Goal: Information Seeking & Learning: Compare options

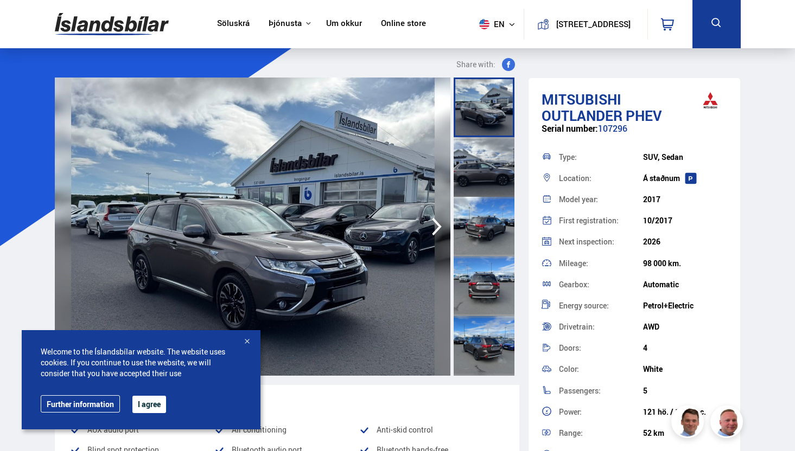
click at [150, 406] on button "I agree" at bounding box center [149, 404] width 34 height 17
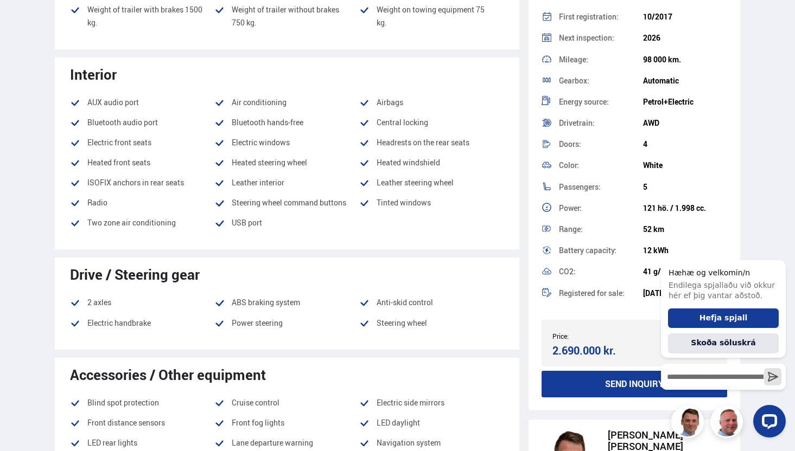
scroll to position [127, 0]
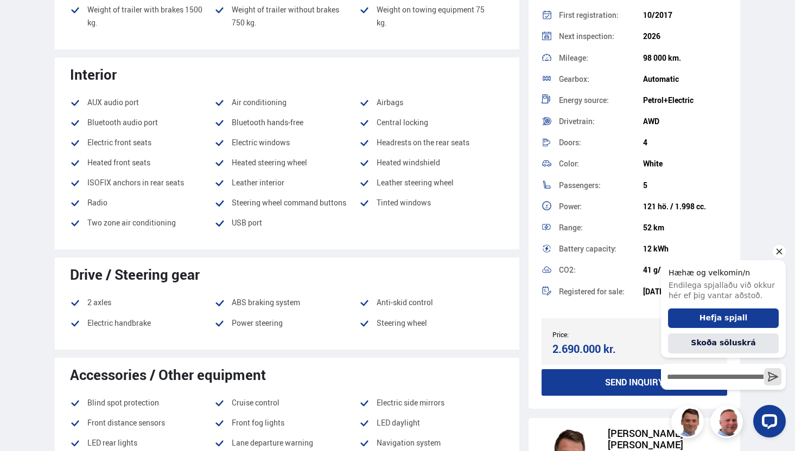
drag, startPoint x: 730, startPoint y: 314, endPoint x: 779, endPoint y: 263, distance: 71.0
click at [779, 263] on div "Hæhæ og velkomin/n Endilega spjallaðu við okkur hér ef þig vantar aðstoð. Hefja…" at bounding box center [723, 309] width 125 height 98
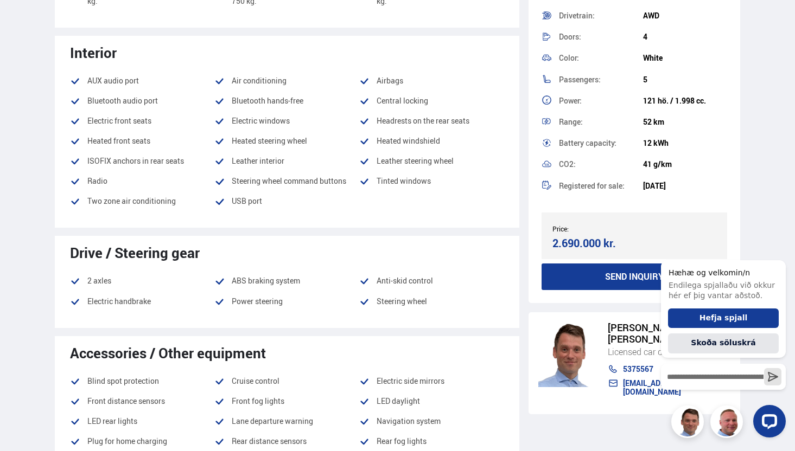
scroll to position [683, 0]
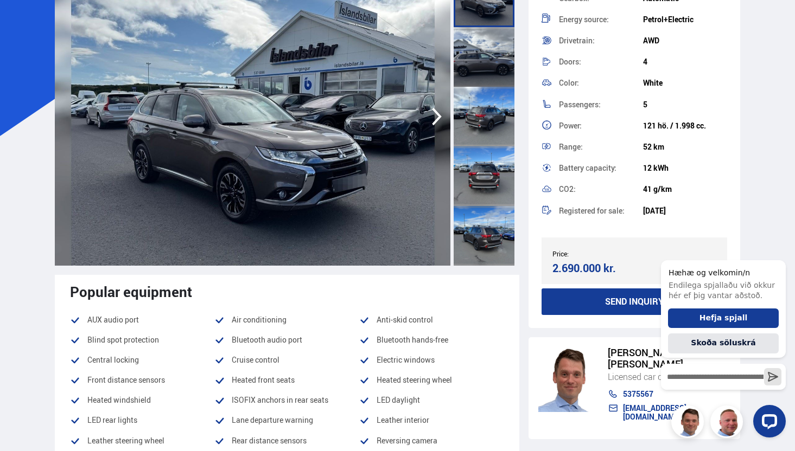
scroll to position [191, 0]
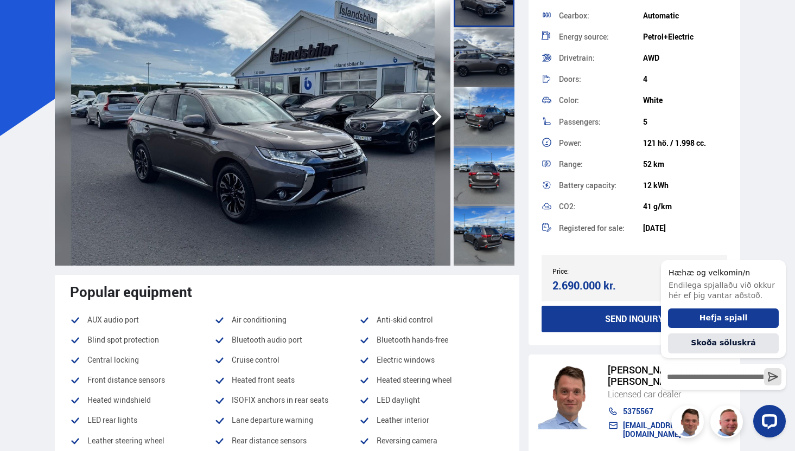
click at [629, 161] on div "Range:" at bounding box center [601, 165] width 84 height 8
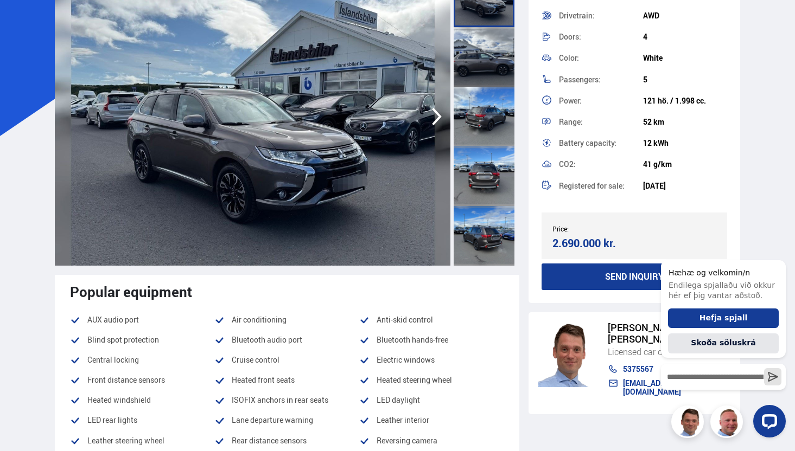
click at [627, 139] on div "Battery сapacity:" at bounding box center [601, 143] width 84 height 8
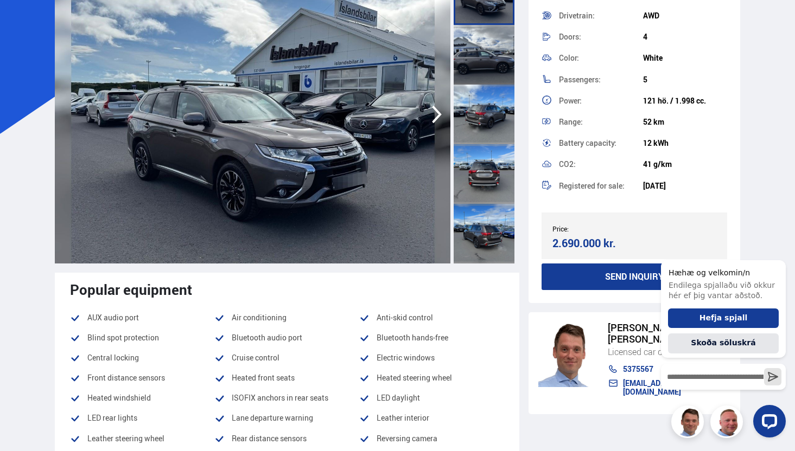
scroll to position [187, 0]
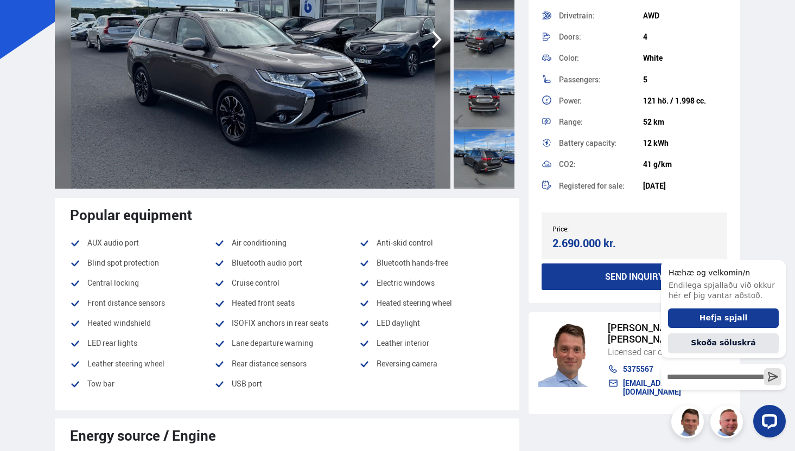
click at [487, 245] on li "Anti-skid control" at bounding box center [431, 242] width 145 height 13
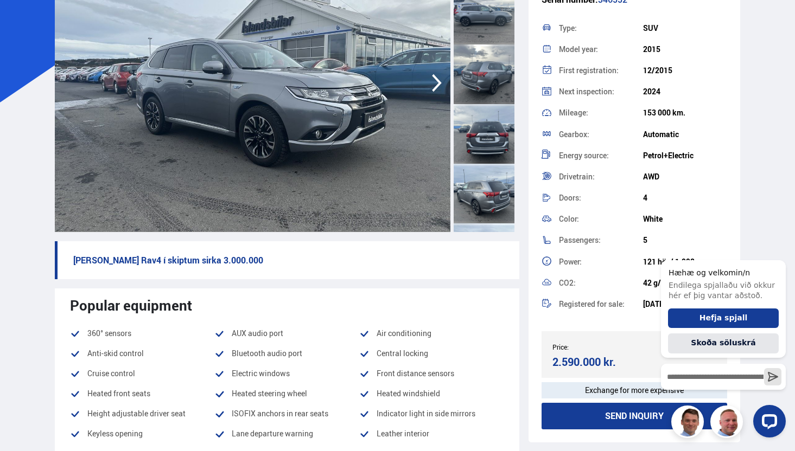
scroll to position [32, 0]
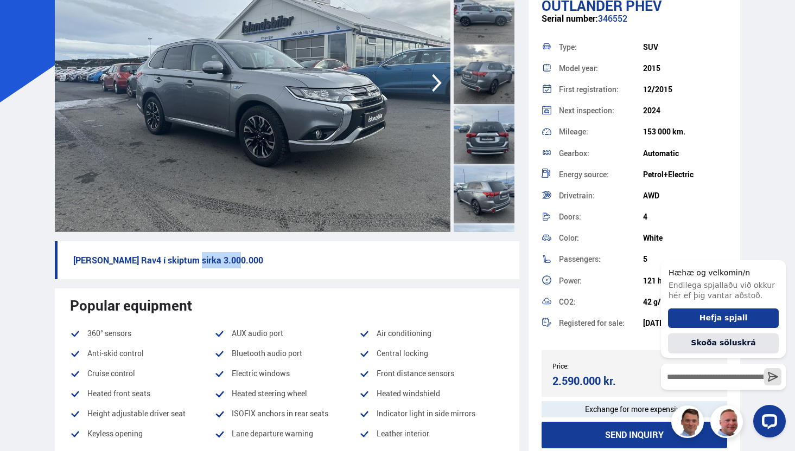
drag, startPoint x: 74, startPoint y: 268, endPoint x: 182, endPoint y: 255, distance: 109.3
click at [182, 255] on p "[PERSON_NAME] Rav4 í skiptum sirka 3.000.000" at bounding box center [287, 260] width 465 height 38
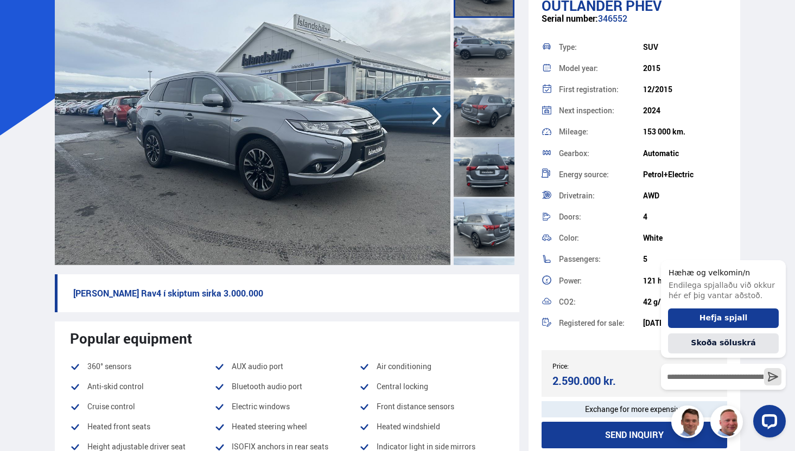
scroll to position [78, 0]
